Goal: Information Seeking & Learning: Find specific page/section

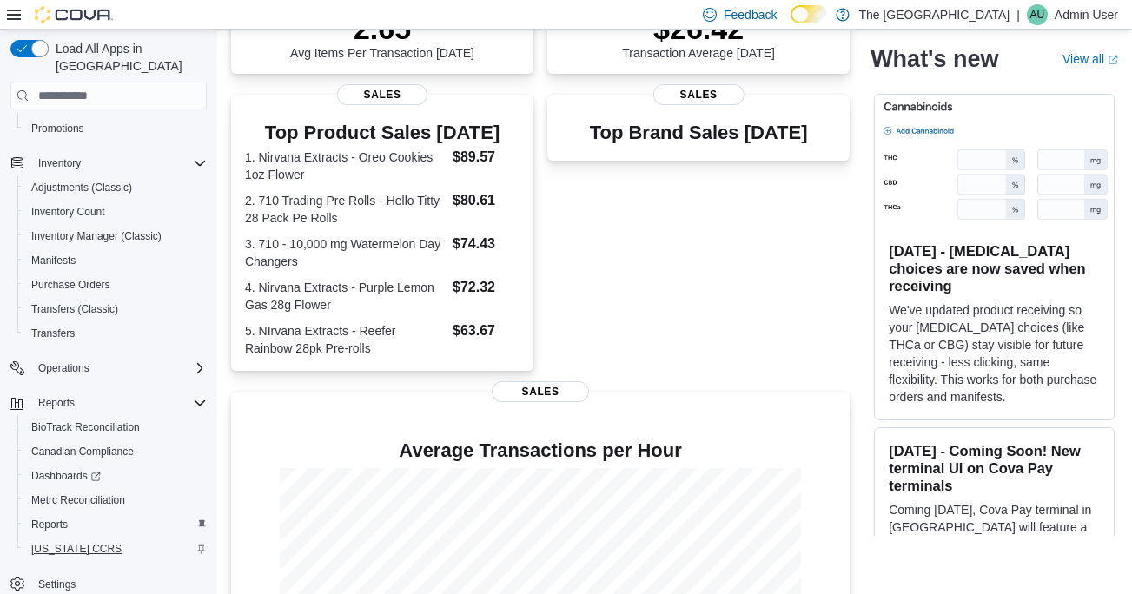
scroll to position [436, 0]
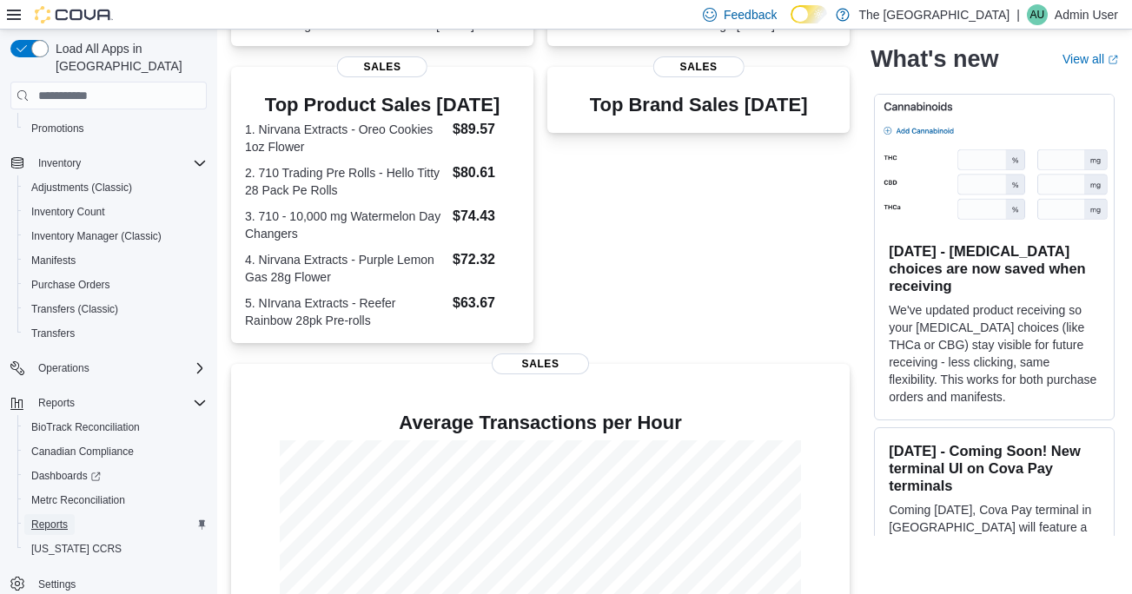
click at [54, 518] on span "Reports" at bounding box center [49, 525] width 36 height 14
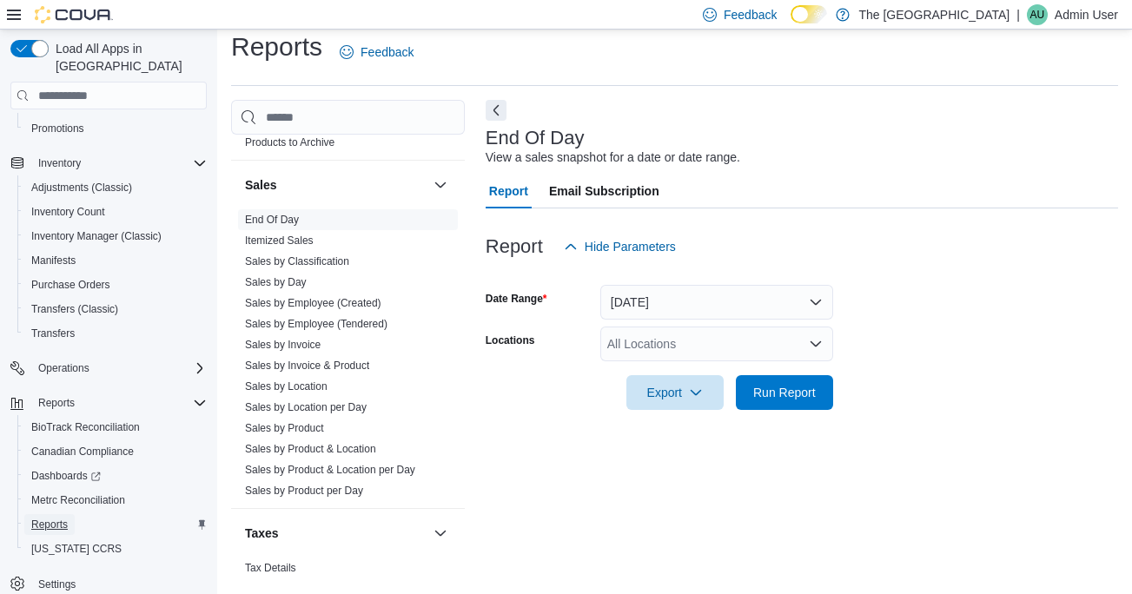
scroll to position [1307, 0]
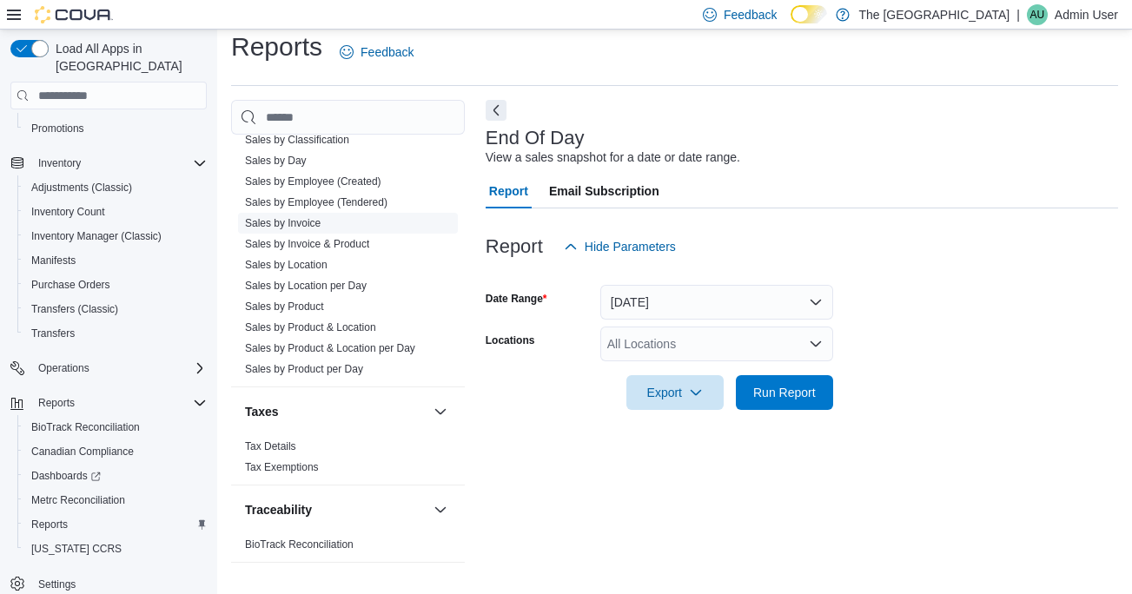
click at [285, 225] on link "Sales by Invoice" at bounding box center [283, 223] width 76 height 12
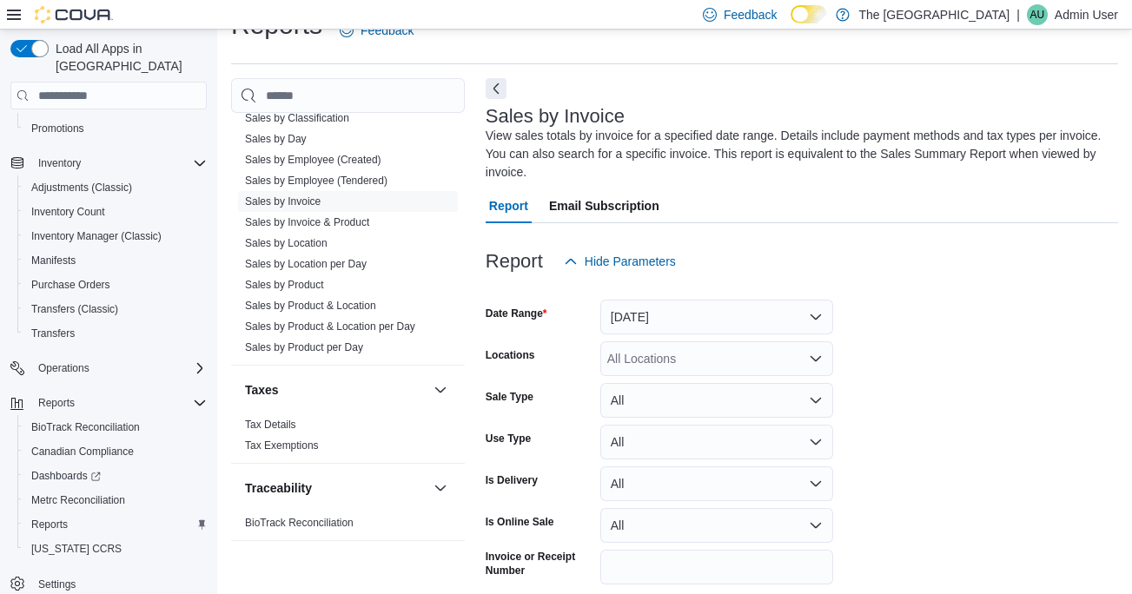
scroll to position [76, 0]
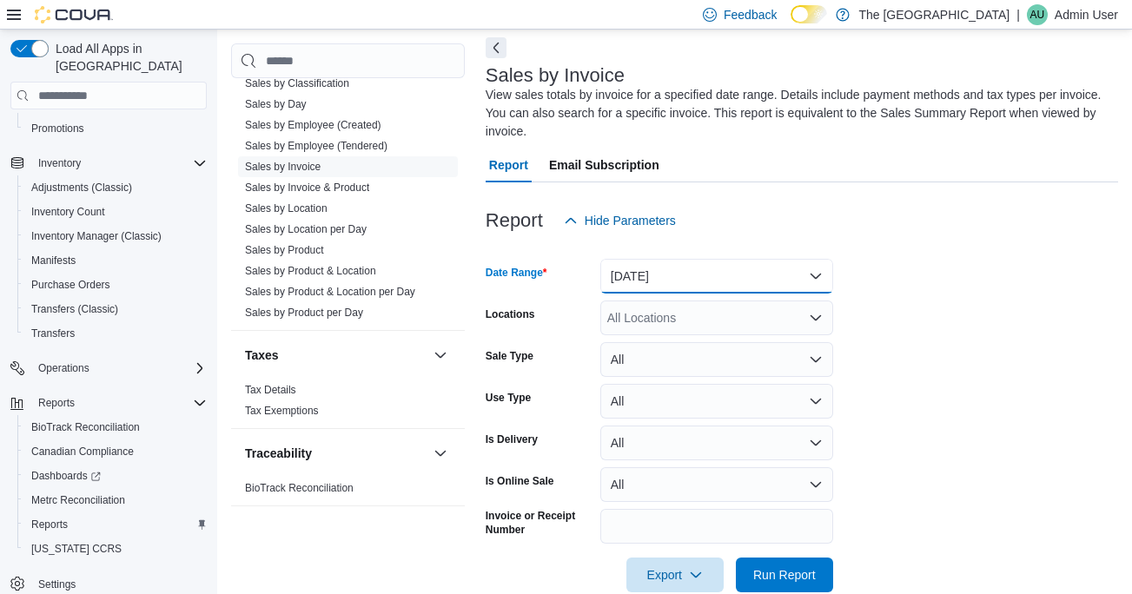
click at [760, 275] on button "Yesterday" at bounding box center [716, 276] width 233 height 35
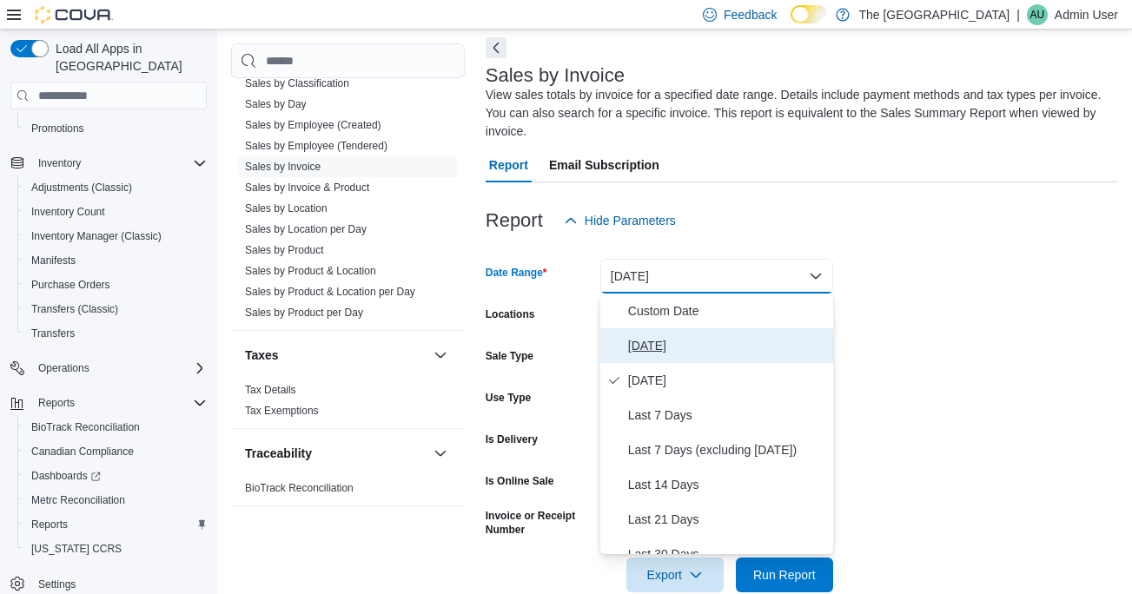
click at [637, 345] on span "Today" at bounding box center [727, 345] width 198 height 21
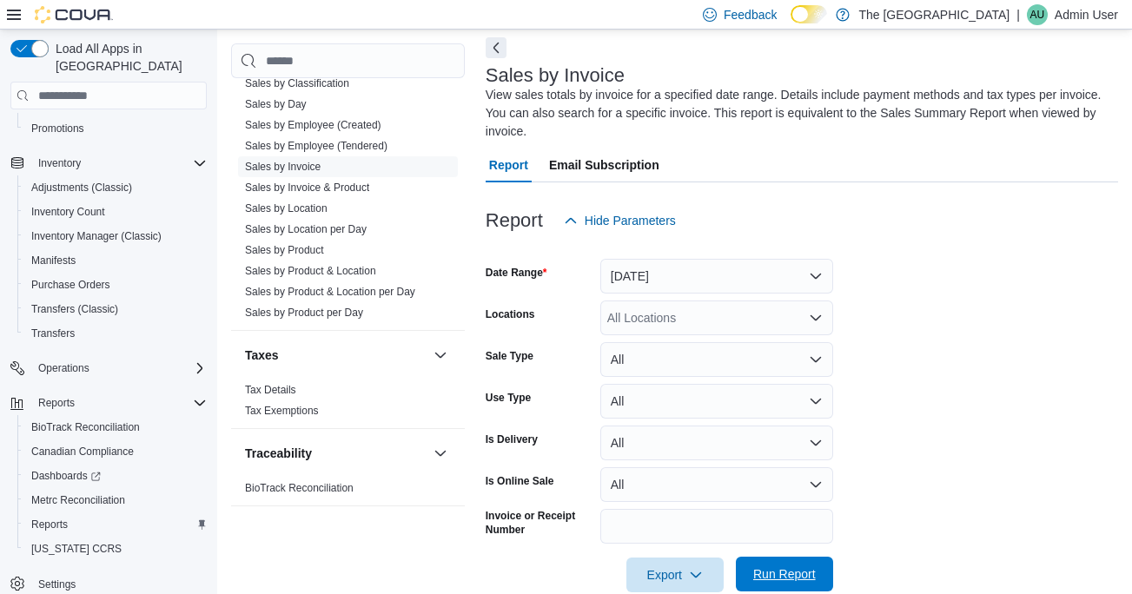
click at [790, 572] on span "Run Report" at bounding box center [784, 574] width 63 height 17
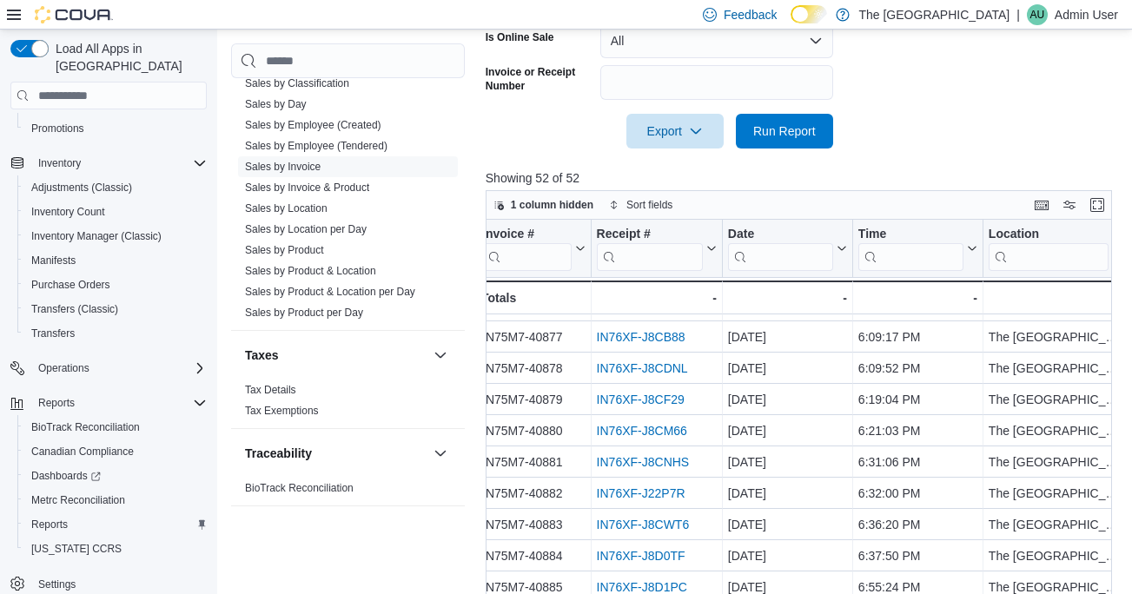
scroll to position [606, 0]
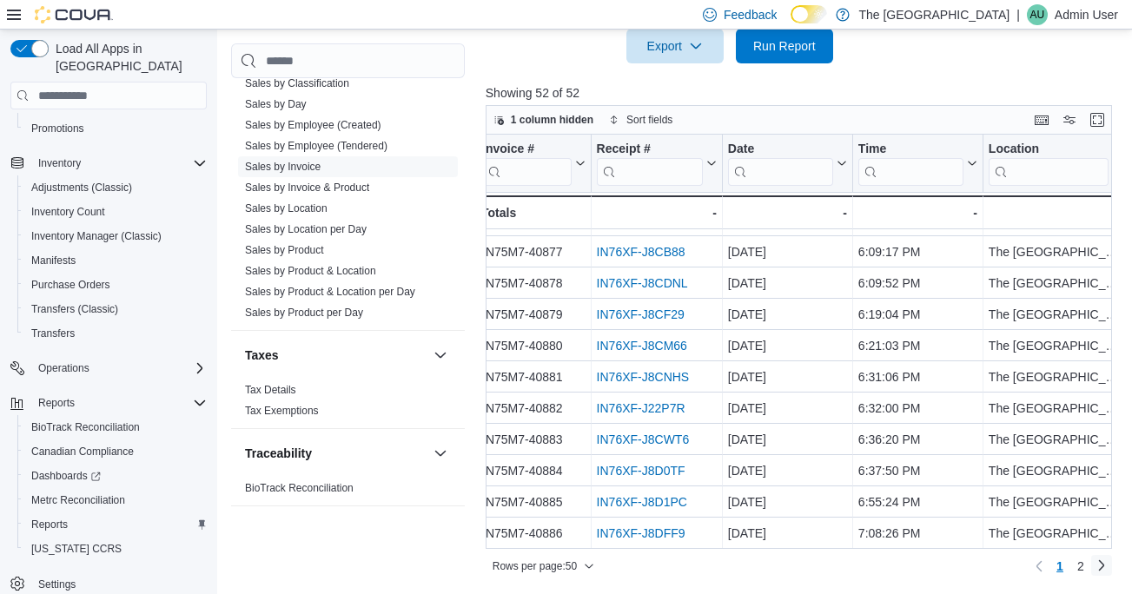
click at [1098, 566] on link "Next page" at bounding box center [1101, 565] width 21 height 21
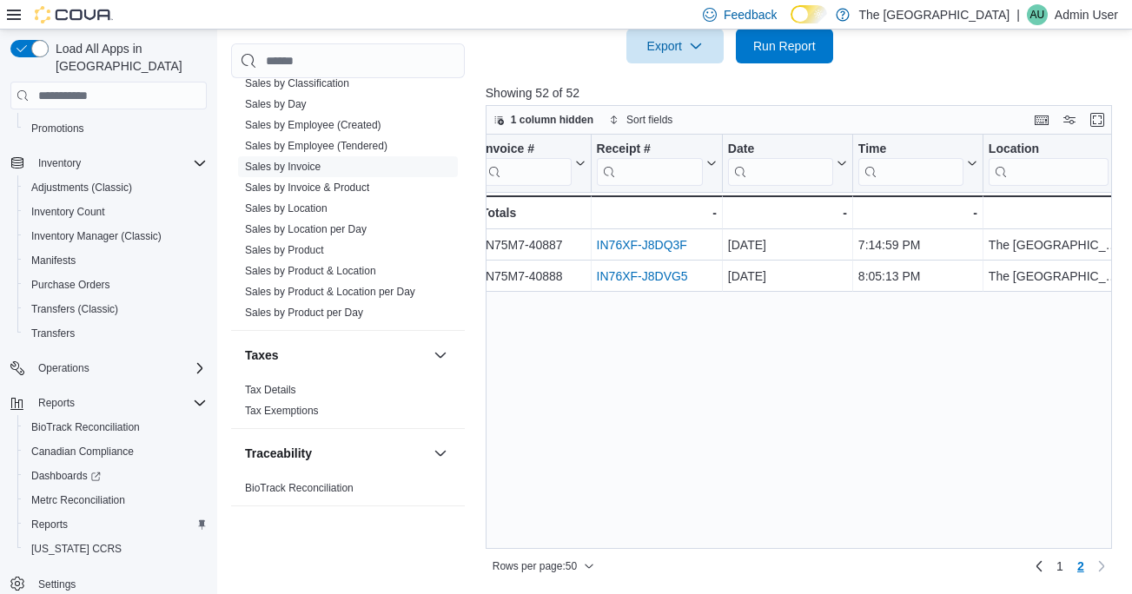
scroll to position [0, 0]
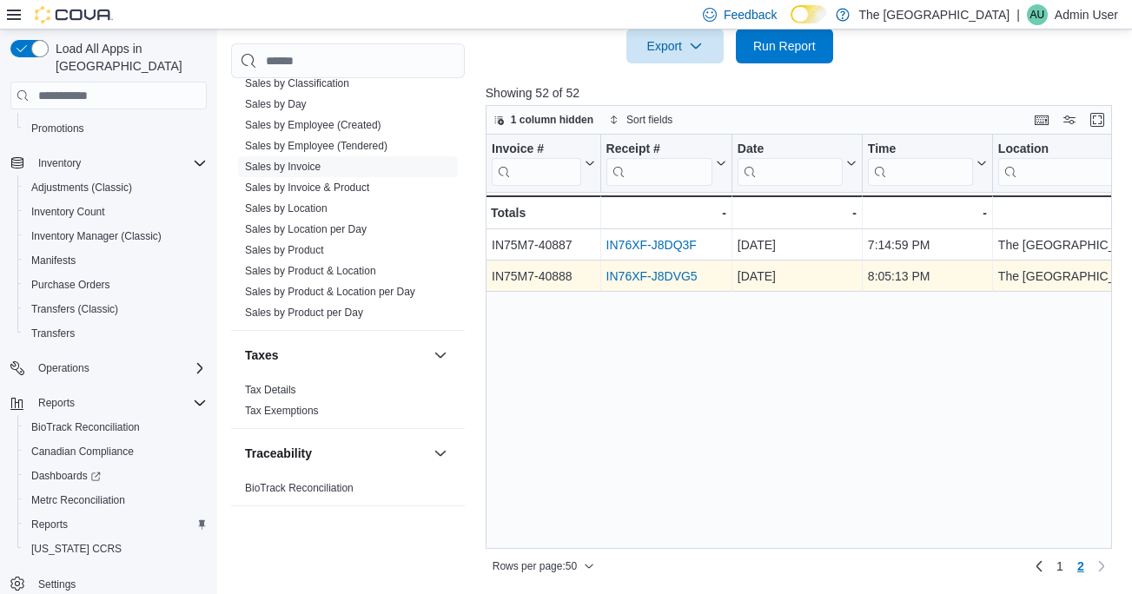
click at [663, 279] on link "IN76XF-J8DVG5" at bounding box center [651, 276] width 91 height 14
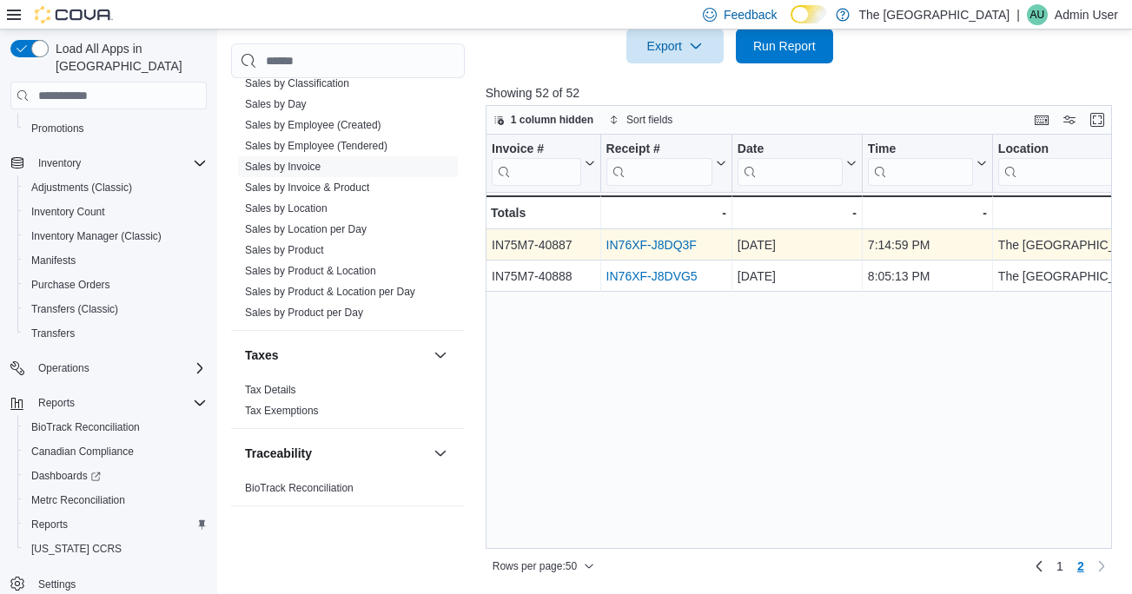
click at [651, 246] on link "IN76XF-J8DQ3F" at bounding box center [651, 245] width 90 height 14
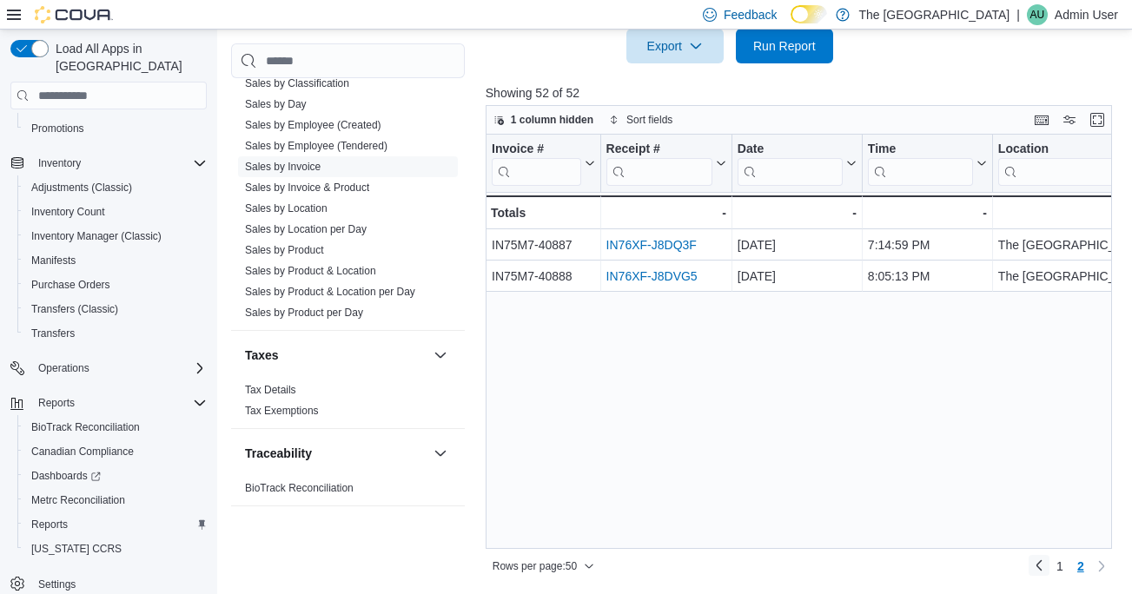
click at [1039, 572] on link "Previous page" at bounding box center [1039, 565] width 21 height 21
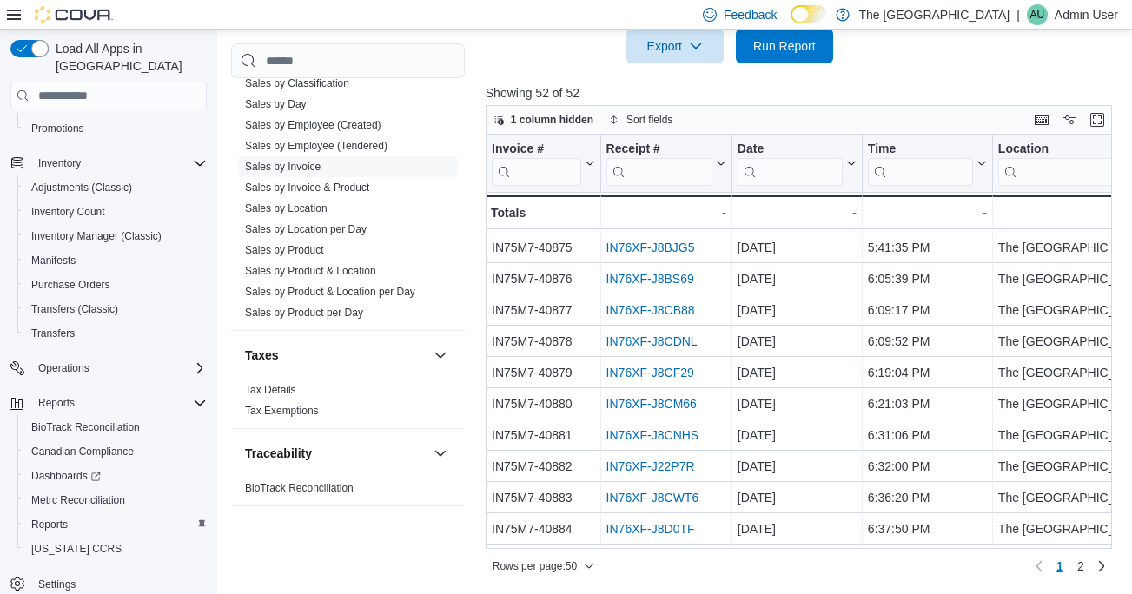
scroll to position [1244, 0]
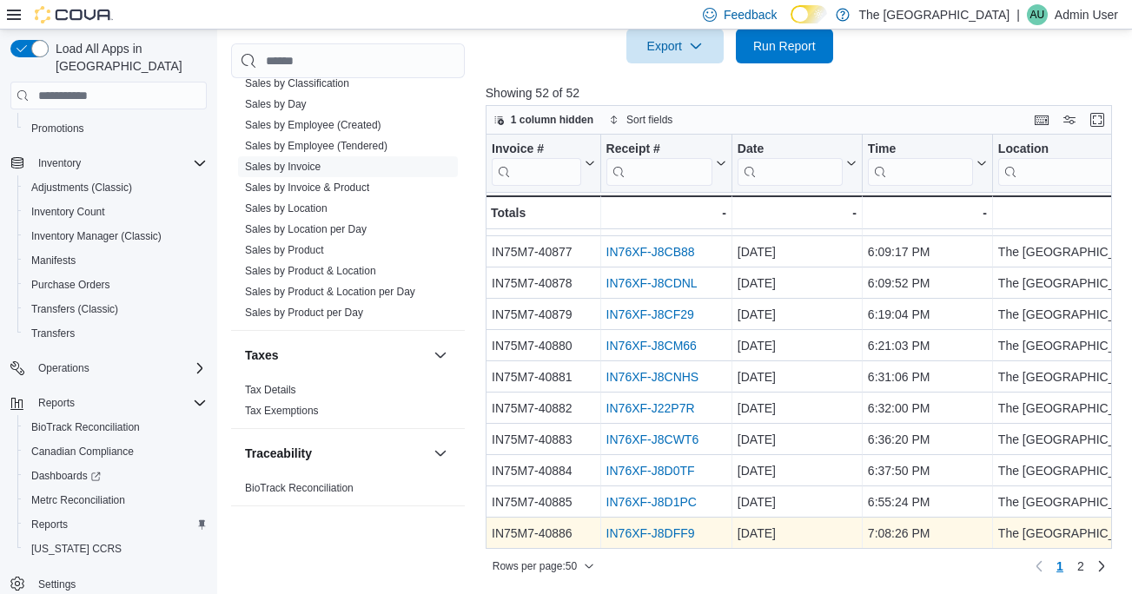
click at [664, 535] on link "IN76XF-J8DFF9" at bounding box center [650, 533] width 89 height 14
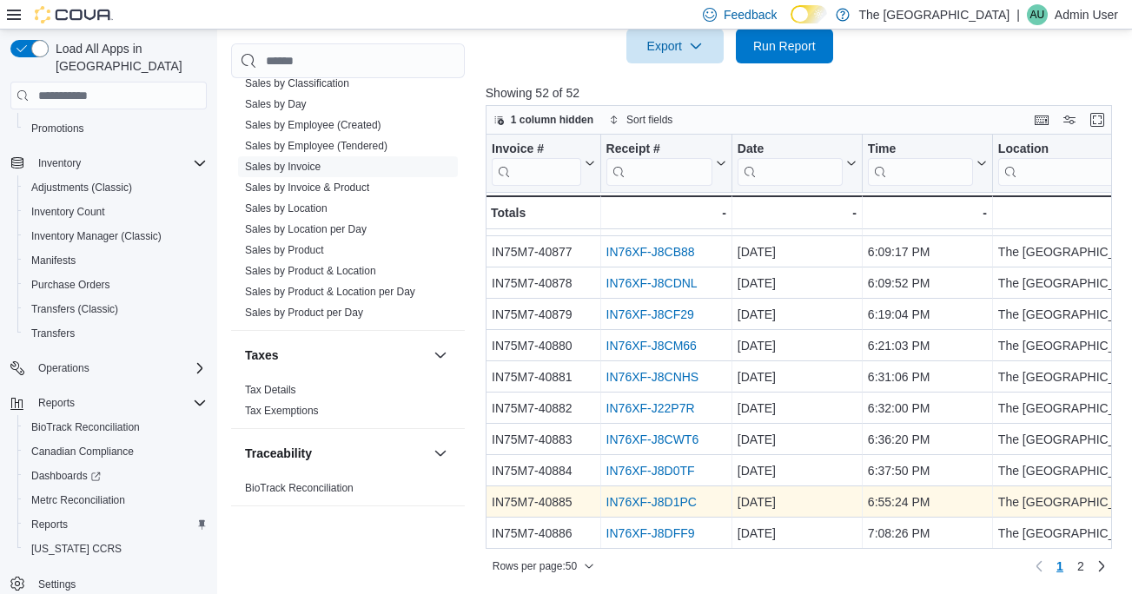
click at [659, 506] on link "IN76XF-J8D1PC" at bounding box center [651, 502] width 90 height 14
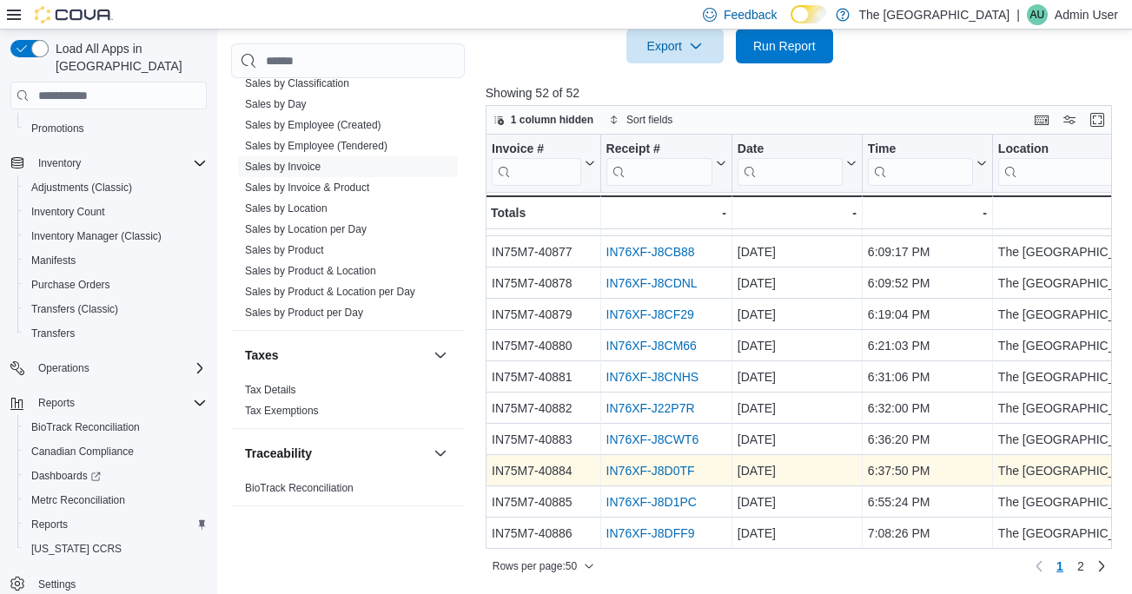
click at [649, 473] on link "IN76XF-J8D0TF" at bounding box center [650, 471] width 89 height 14
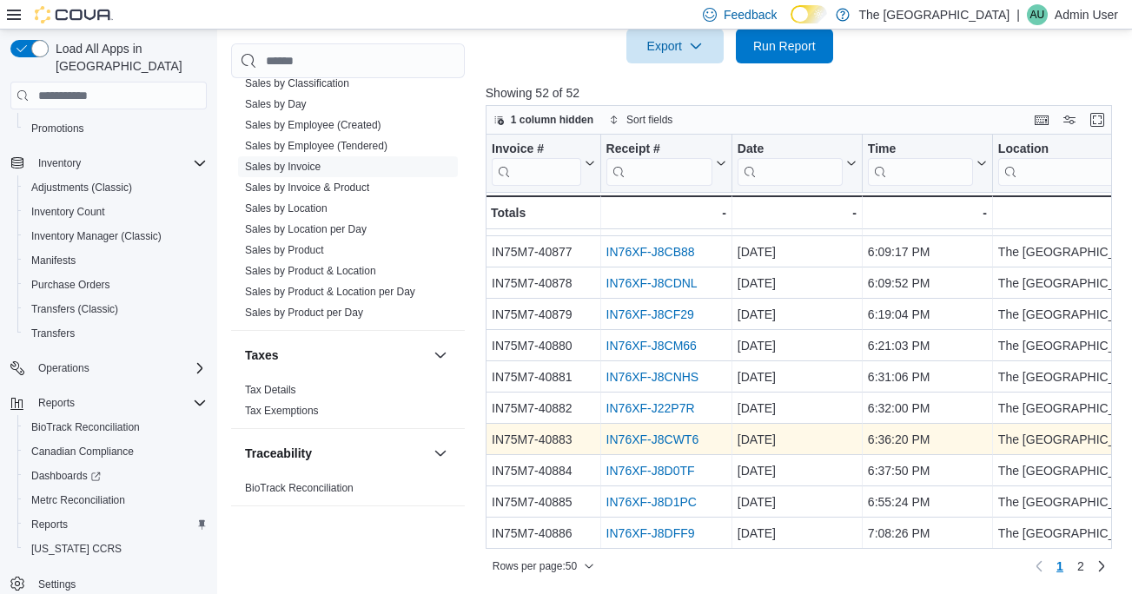
click at [654, 445] on link "IN76XF-J8CWT6" at bounding box center [652, 440] width 93 height 14
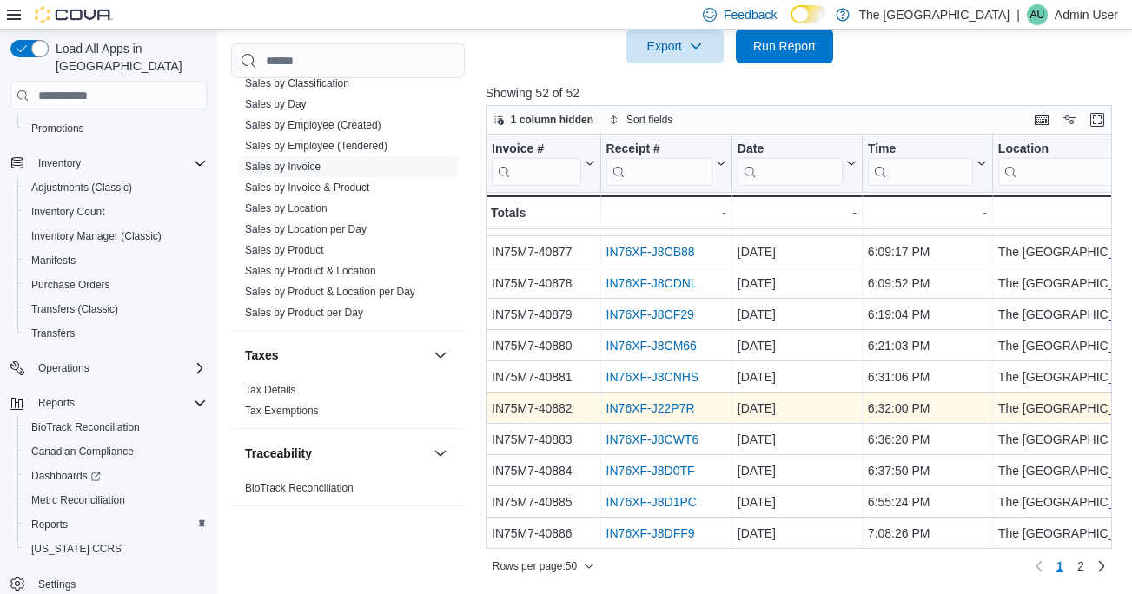
click at [664, 404] on link "IN76XF-J22P7R" at bounding box center [650, 408] width 89 height 14
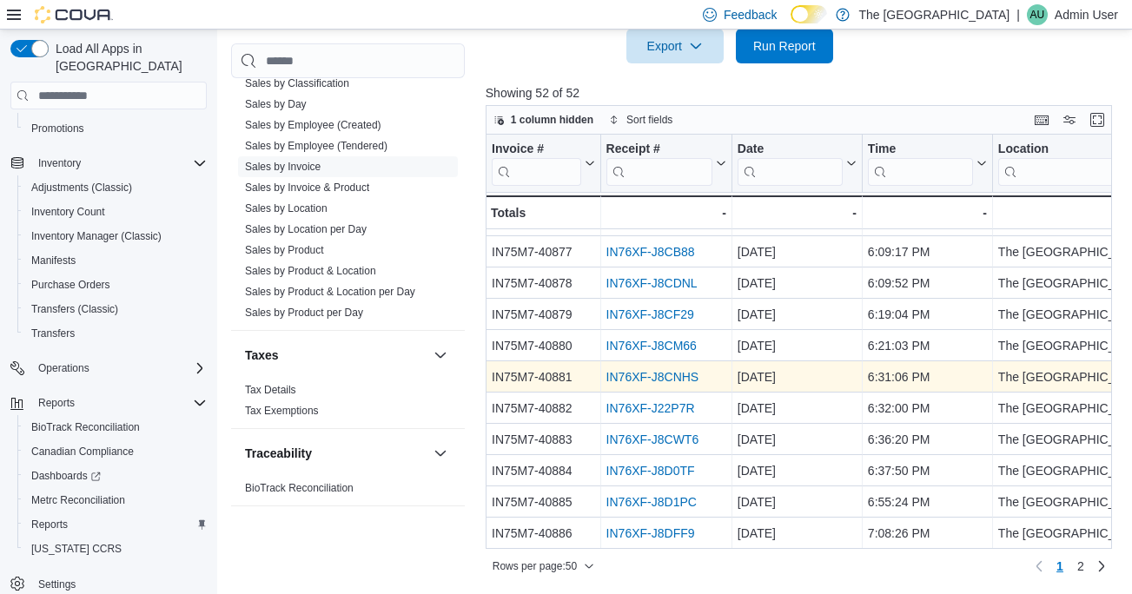
click at [656, 374] on link "IN76XF-J8CNHS" at bounding box center [652, 377] width 93 height 14
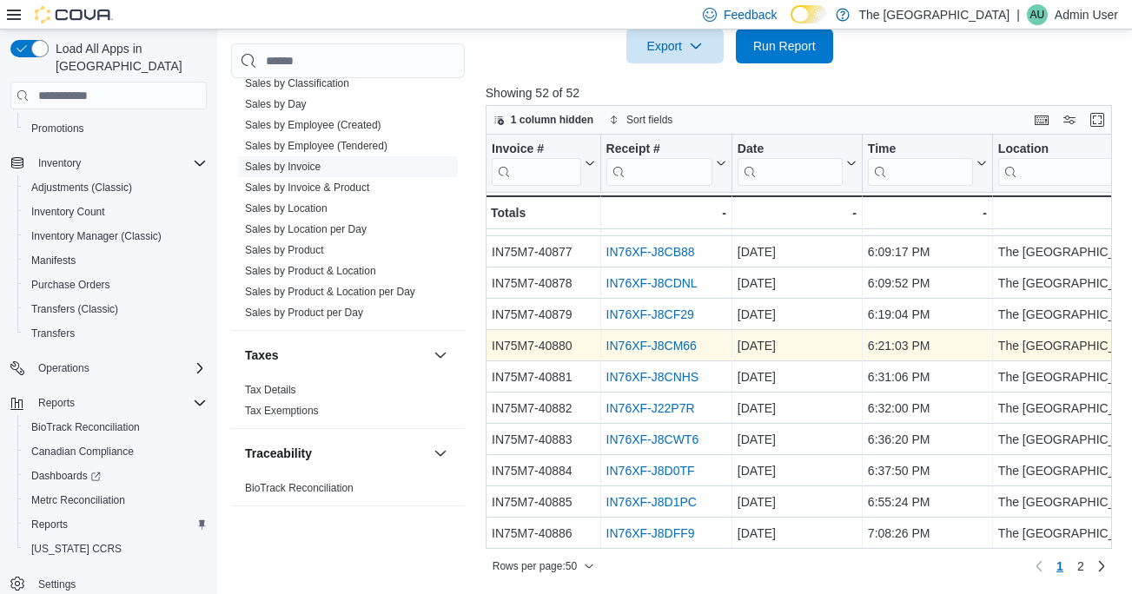
click at [659, 341] on link "IN76XF-J8CM66" at bounding box center [651, 346] width 90 height 14
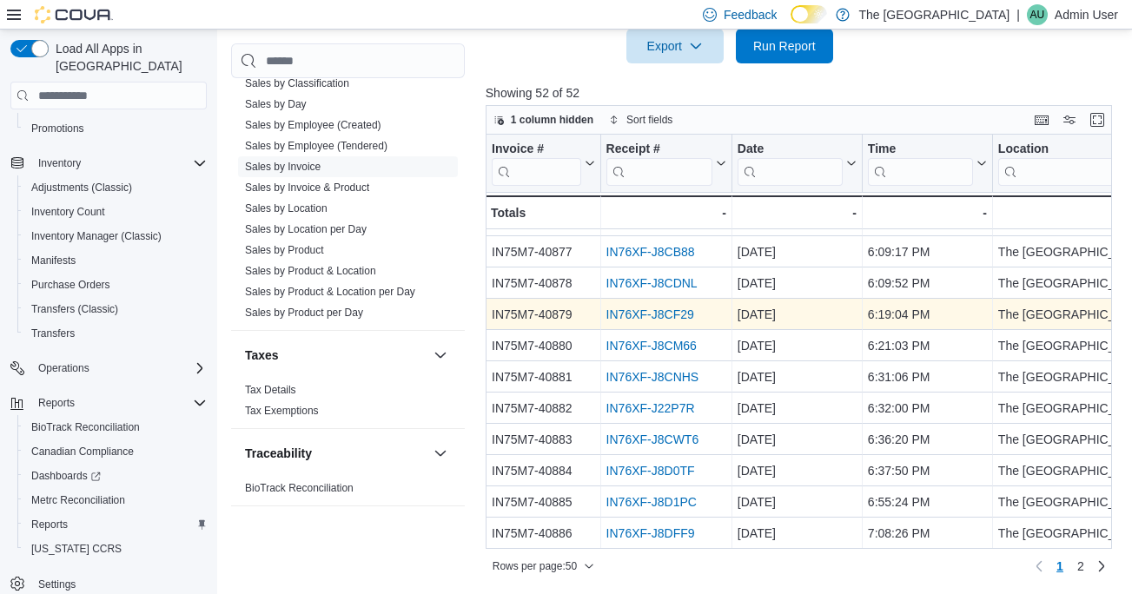
click at [665, 314] on link "IN76XF-J8CF29" at bounding box center [650, 315] width 88 height 14
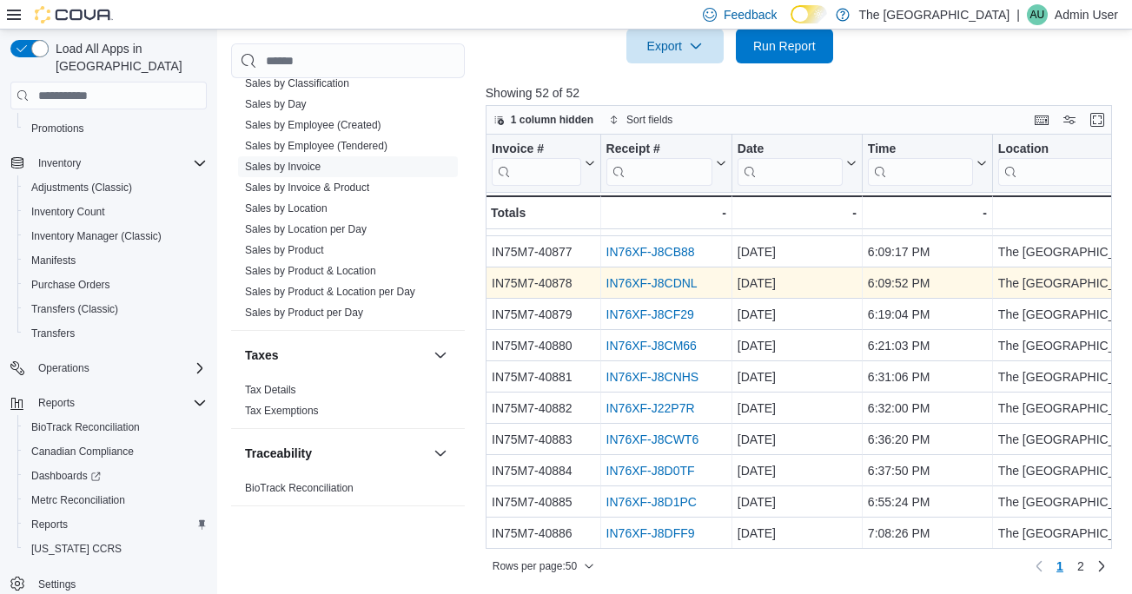
click at [666, 287] on link "IN76XF-J8CDNL" at bounding box center [651, 283] width 91 height 14
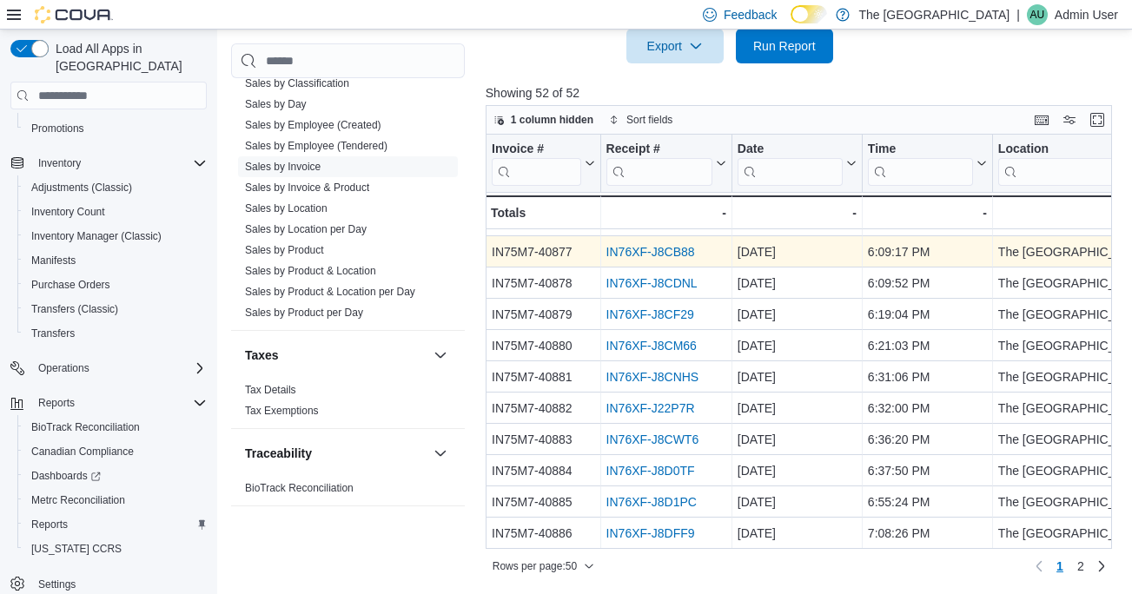
click at [625, 250] on link "IN76XF-J8CB88" at bounding box center [650, 252] width 89 height 14
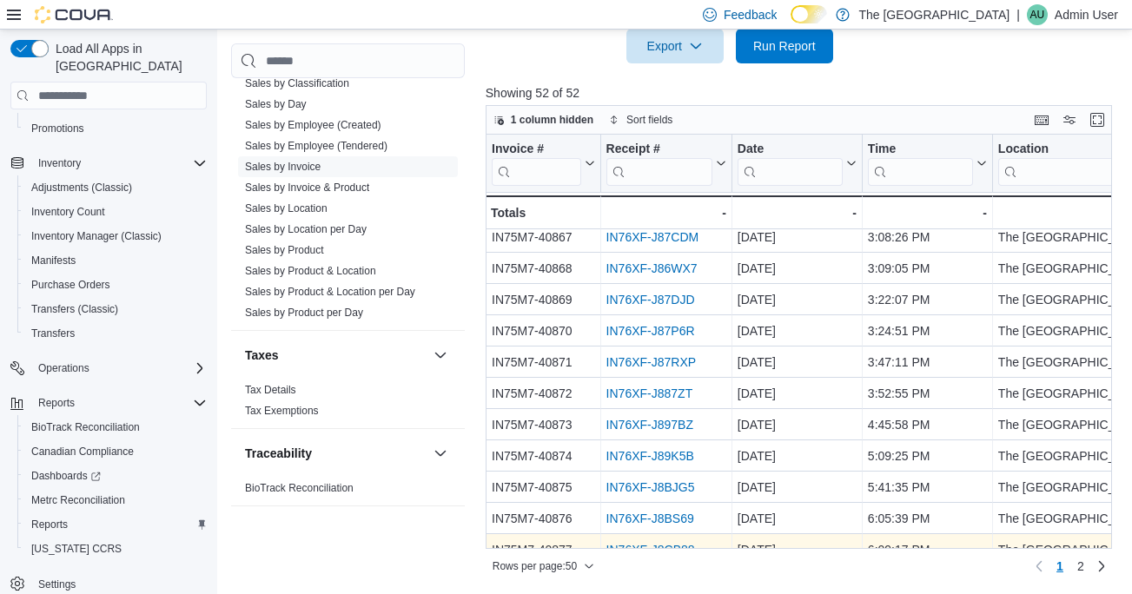
scroll to position [934, 0]
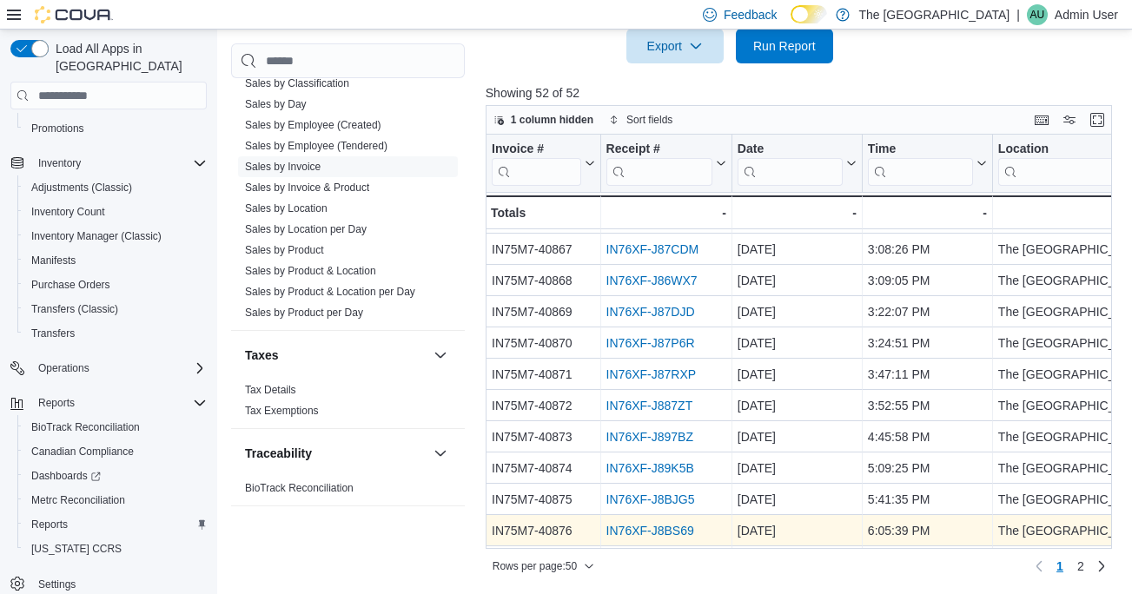
click at [674, 530] on link "IN76XF-J8BS69" at bounding box center [650, 531] width 88 height 14
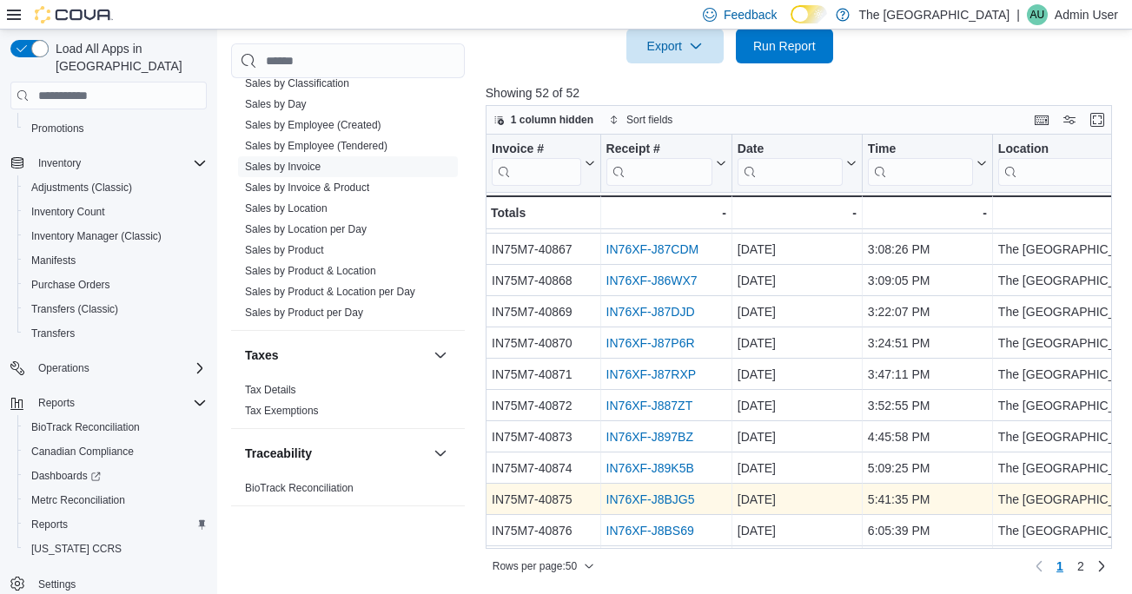
click at [662, 500] on link "IN76XF-J8BJG5" at bounding box center [650, 500] width 89 height 14
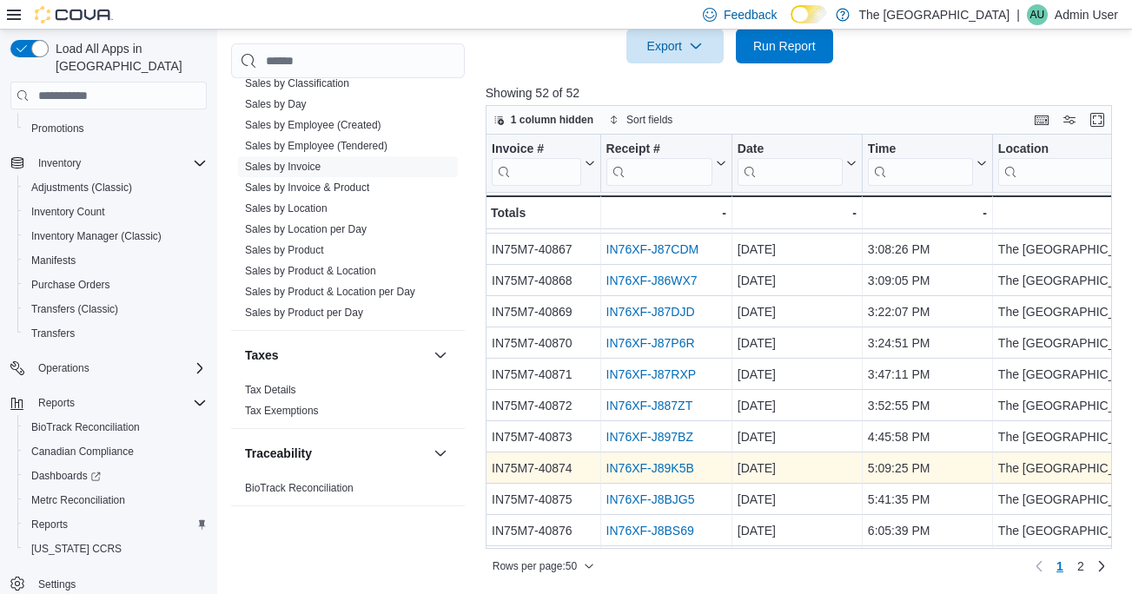
click at [666, 471] on link "IN76XF-J89K5B" at bounding box center [650, 468] width 88 height 14
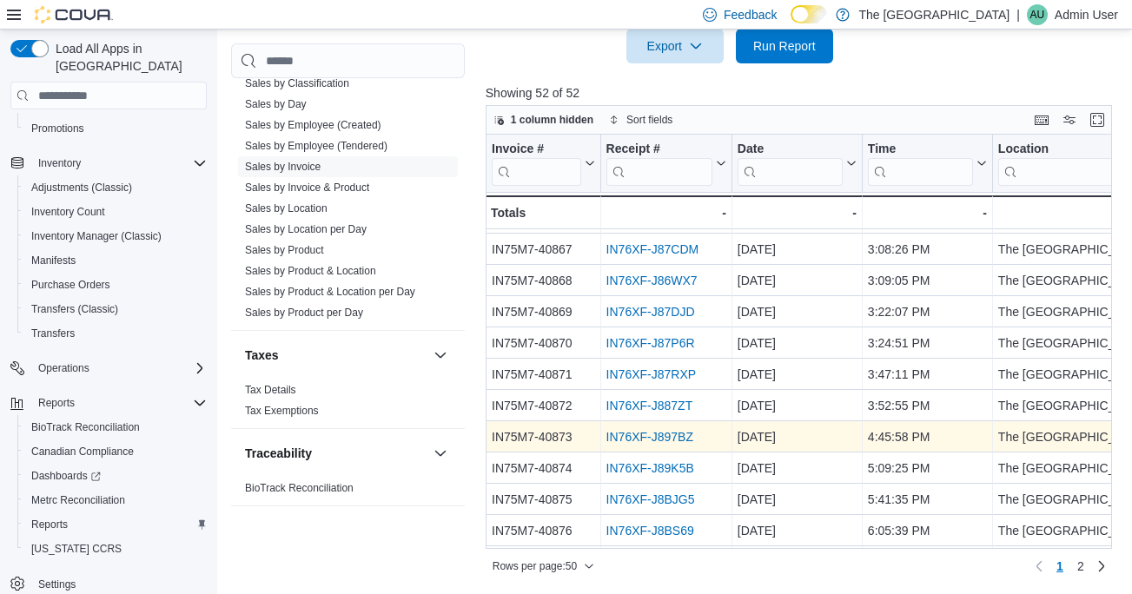
click at [670, 432] on link "IN76XF-J897BZ" at bounding box center [649, 437] width 87 height 14
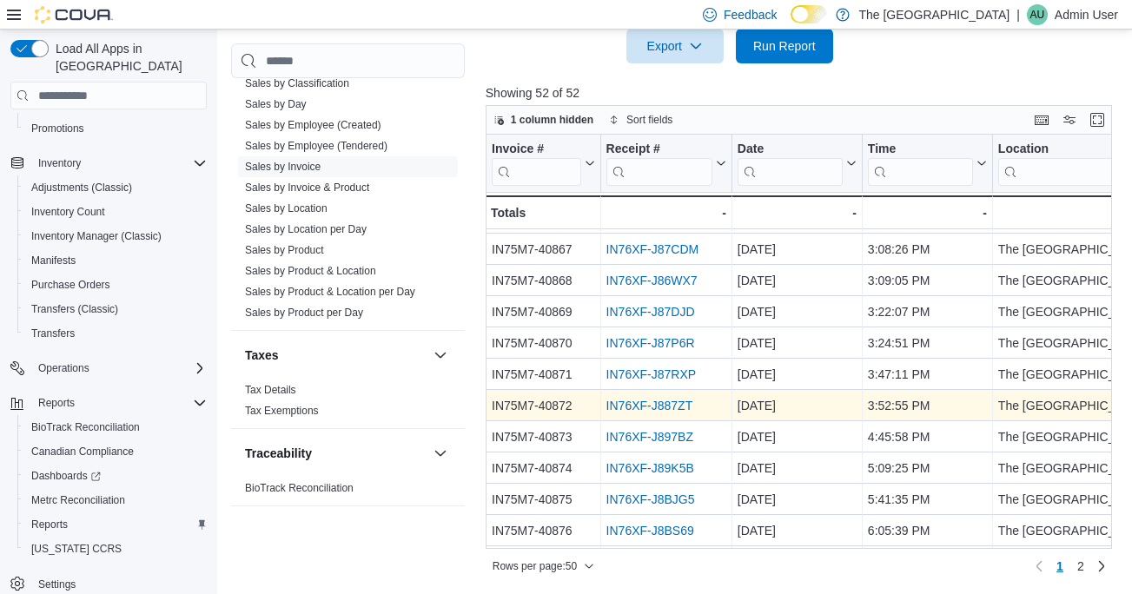
click at [655, 400] on link "IN76XF-J887ZT" at bounding box center [649, 406] width 87 height 14
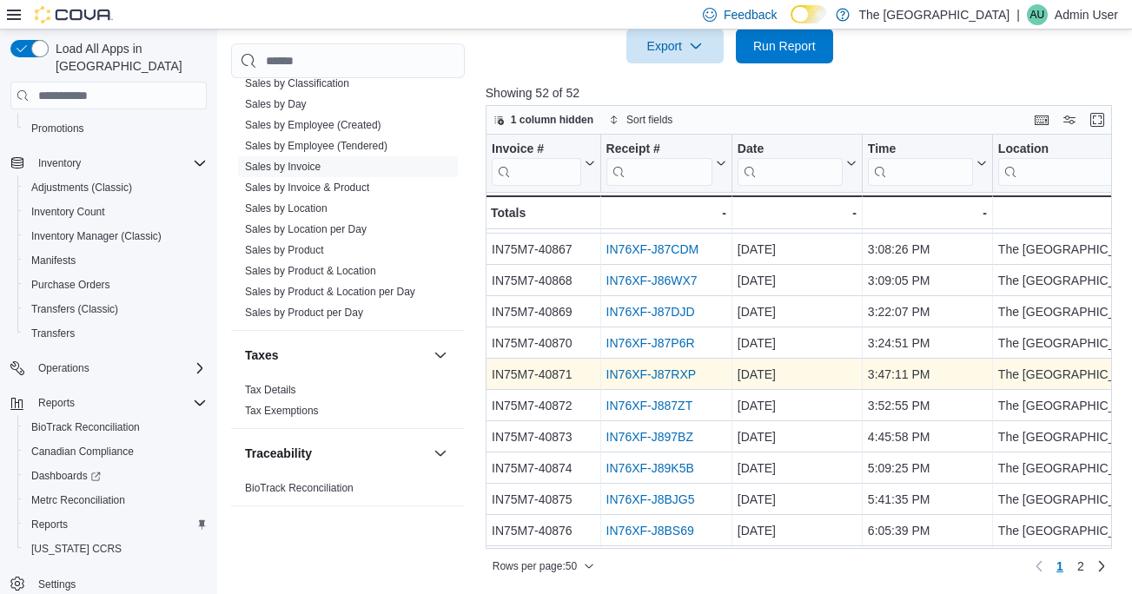
click at [660, 370] on link "IN76XF-J87RXP" at bounding box center [650, 374] width 89 height 14
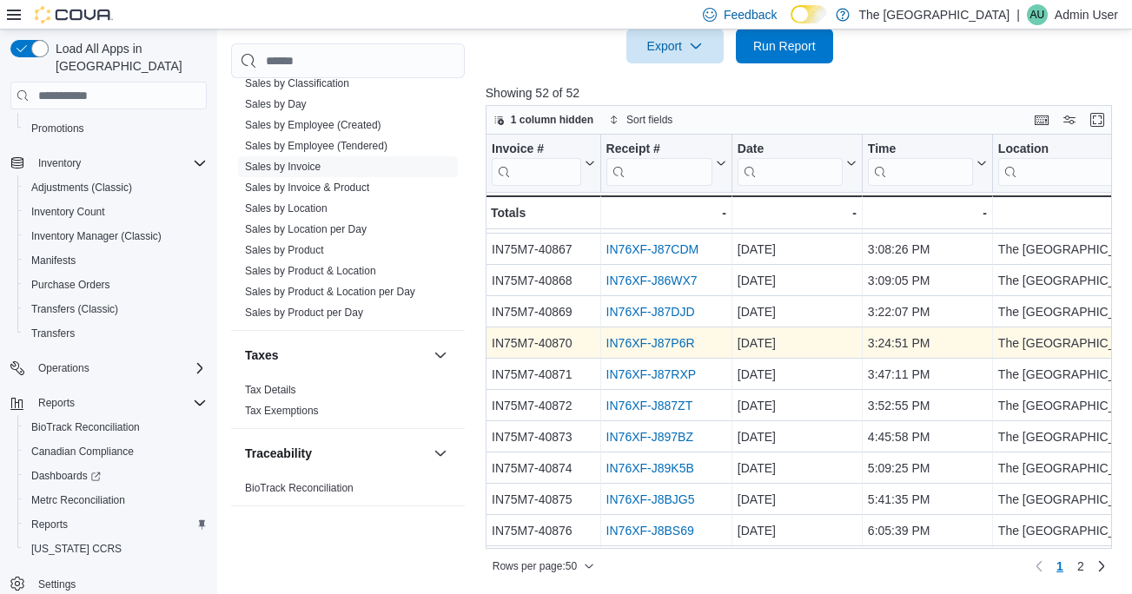
click at [666, 340] on link "IN76XF-J87P6R" at bounding box center [650, 343] width 89 height 14
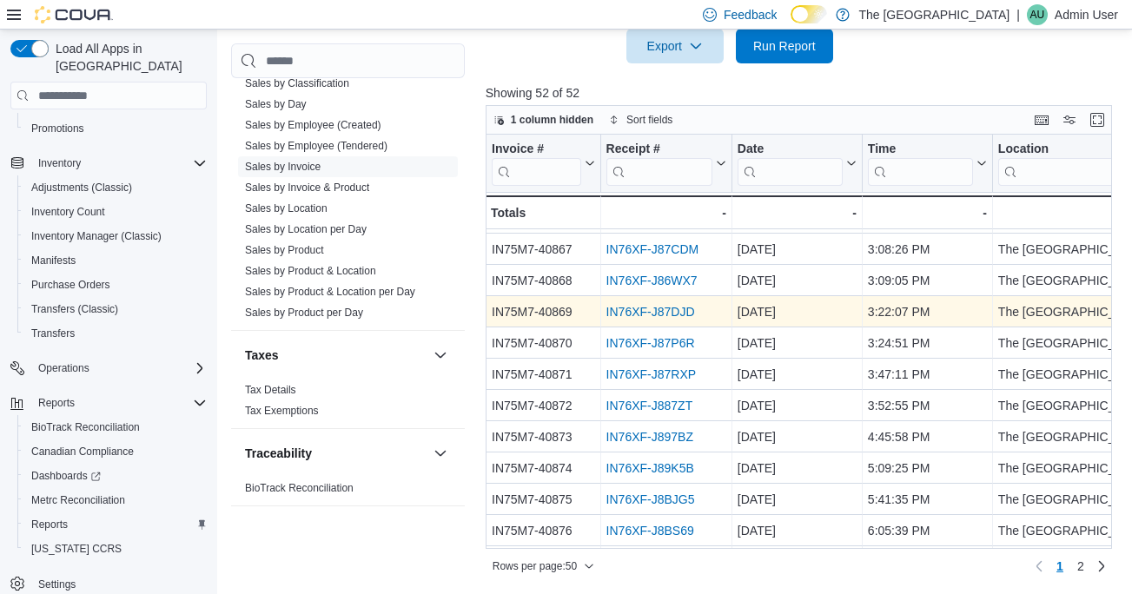
click at [672, 315] on link "IN76XF-J87DJD" at bounding box center [650, 312] width 89 height 14
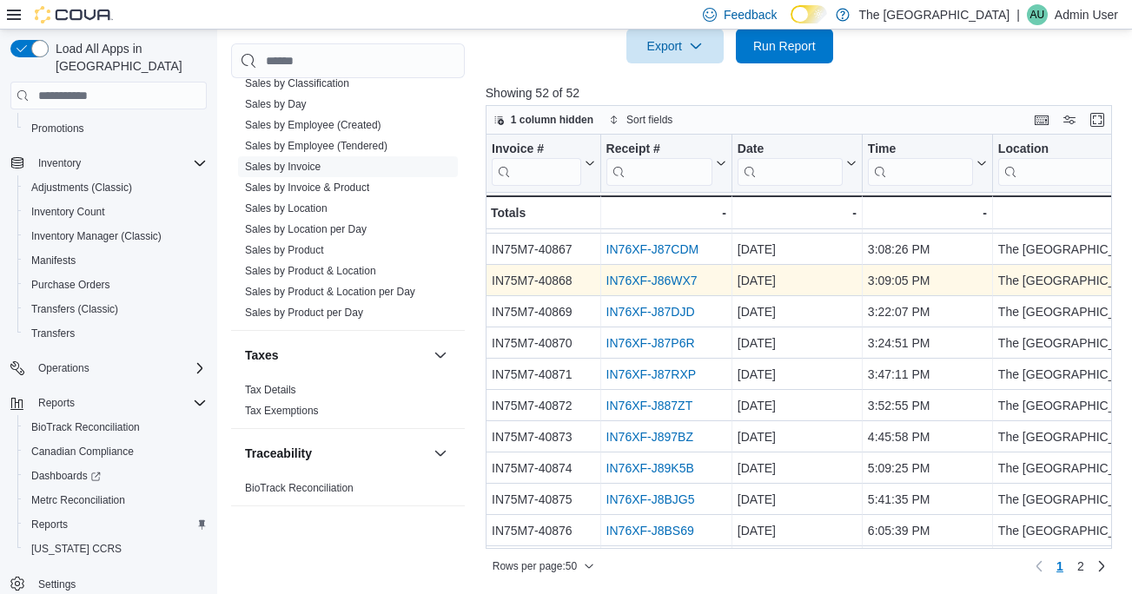
click at [639, 280] on link "IN76XF-J86WX7" at bounding box center [651, 281] width 91 height 14
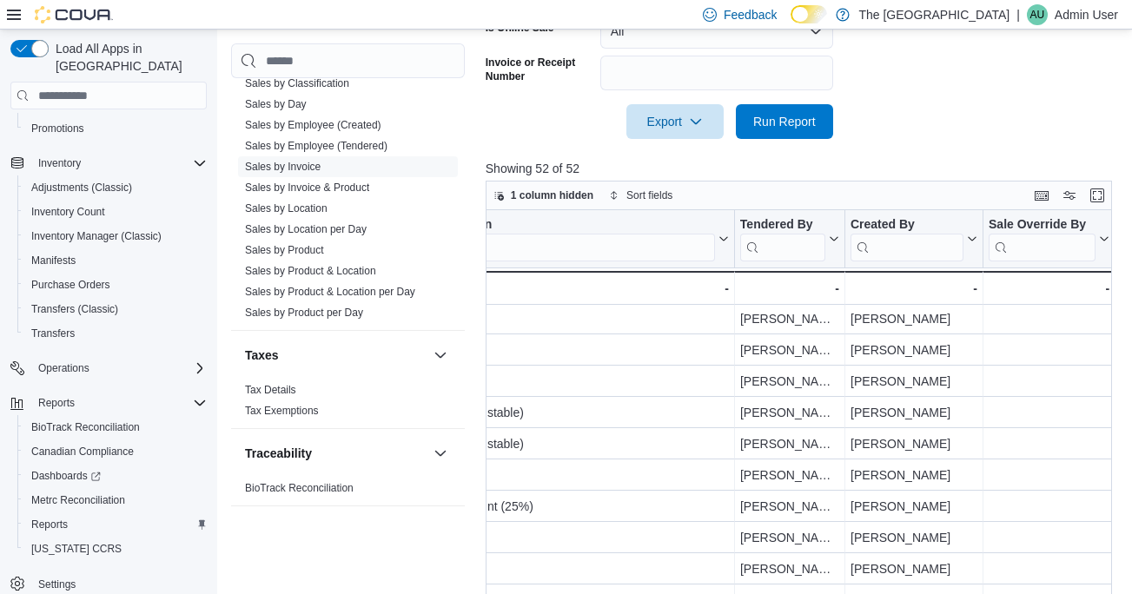
scroll to position [1244, 2120]
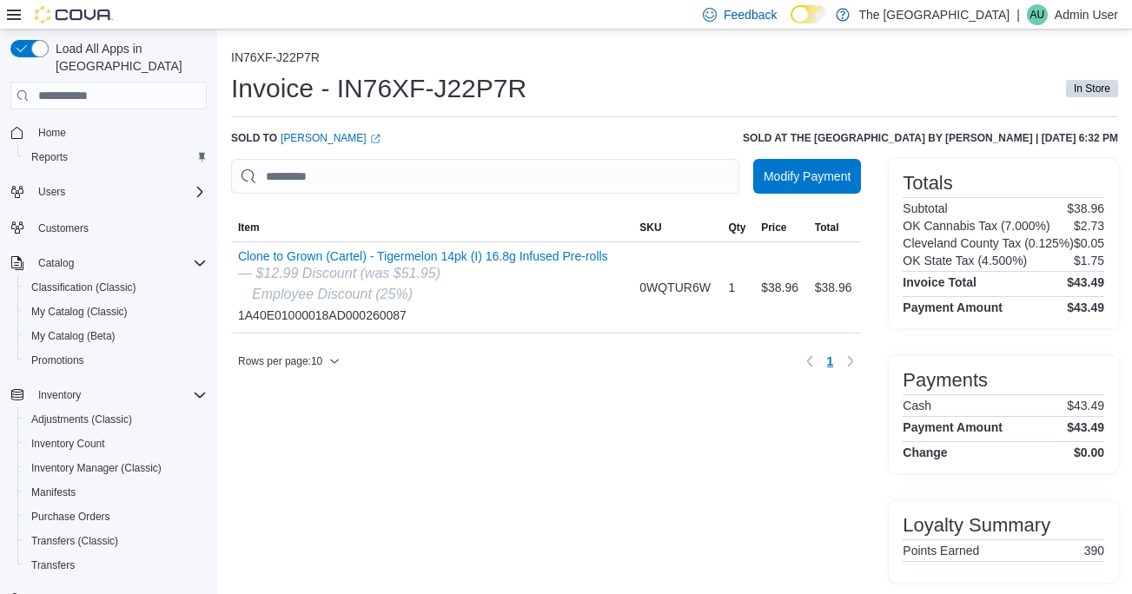
scroll to position [3, 0]
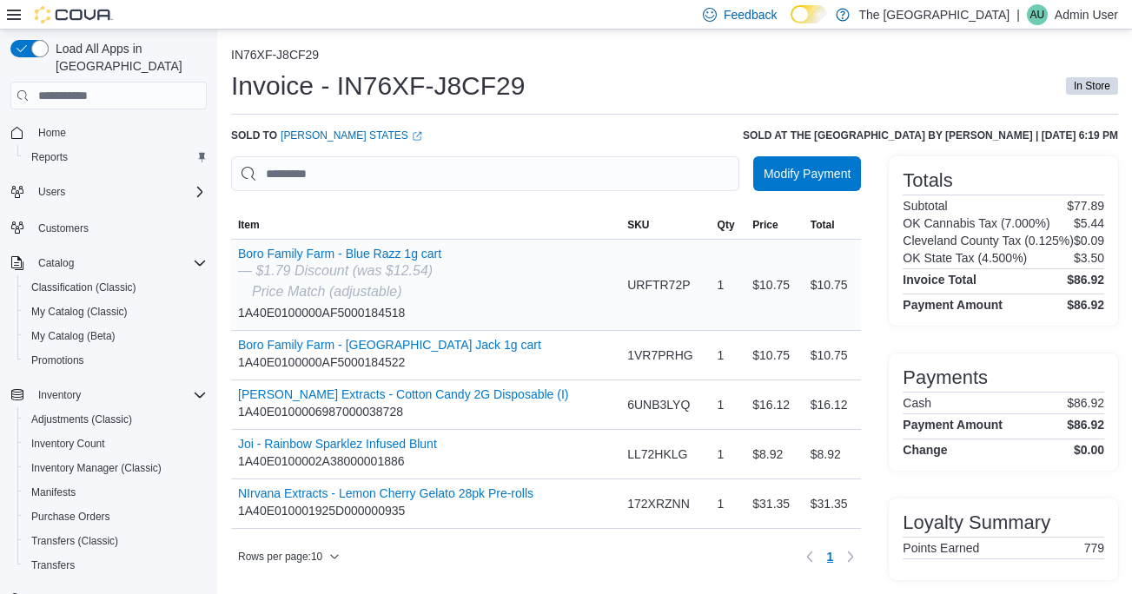
scroll to position [3, 0]
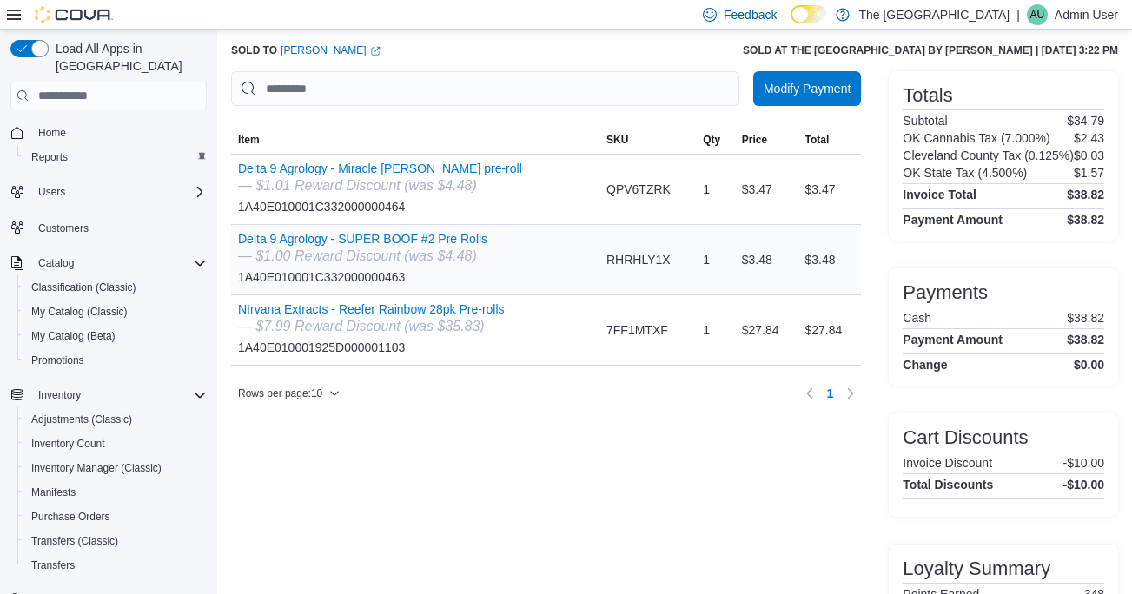
scroll to position [134, 0]
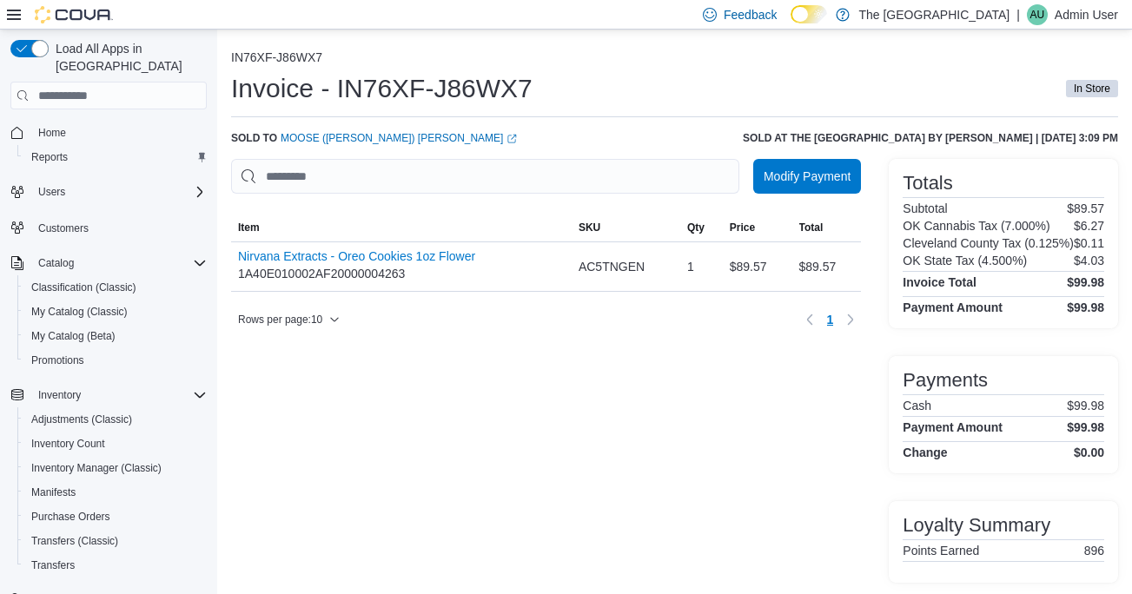
click at [685, 467] on div "Modify Payment Sorting MemoryTable from EuiInMemoryTable; Page 1 of 1. Item SKU…" at bounding box center [546, 371] width 630 height 424
